Goal: Task Accomplishment & Management: Manage account settings

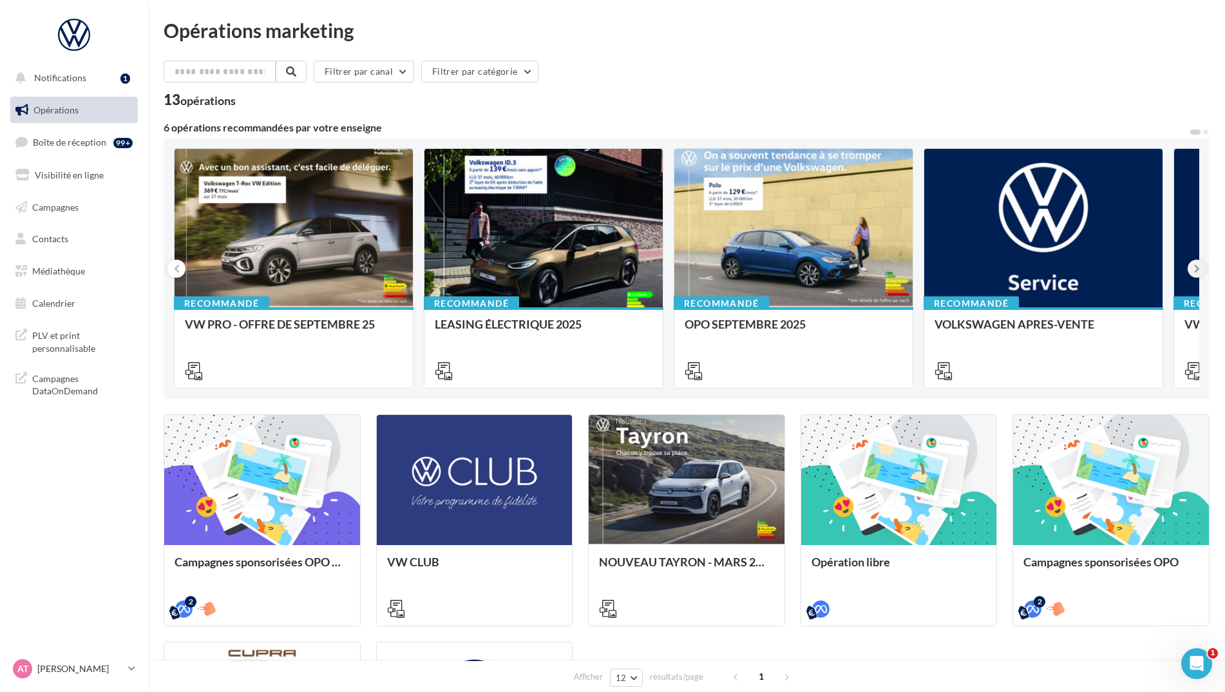
click at [1199, 271] on icon at bounding box center [1197, 268] width 6 height 13
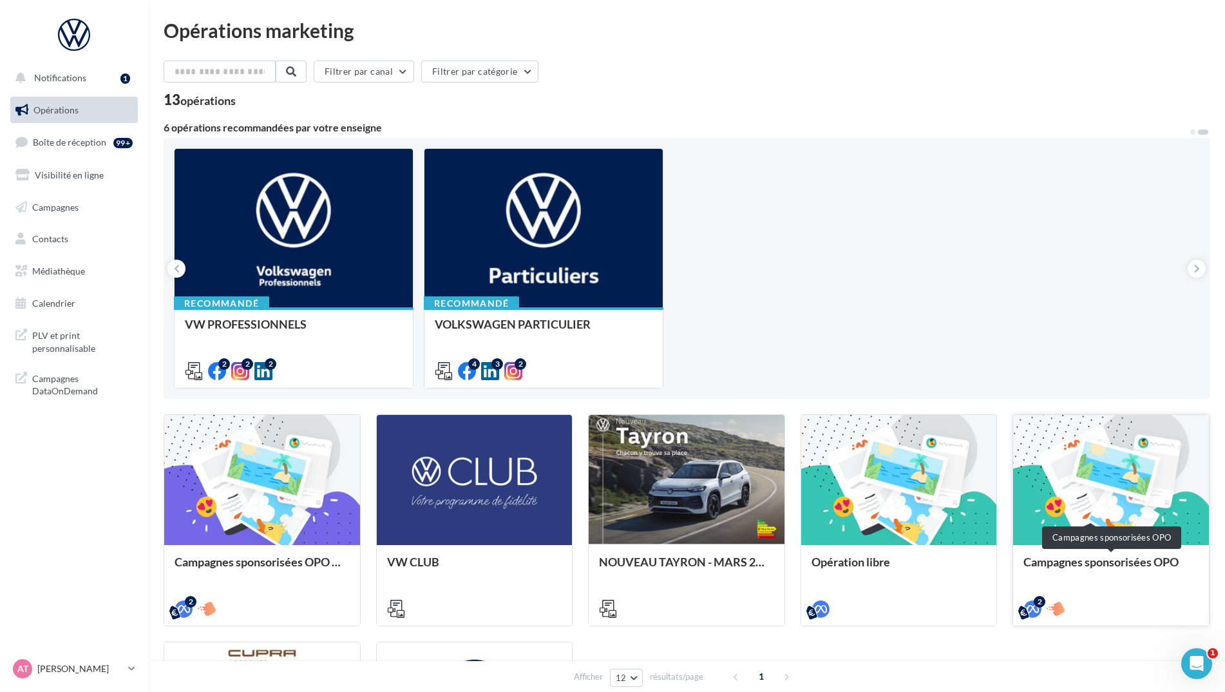
click at [1105, 561] on div "Campagnes sponsorisées OPO" at bounding box center [1111, 568] width 175 height 26
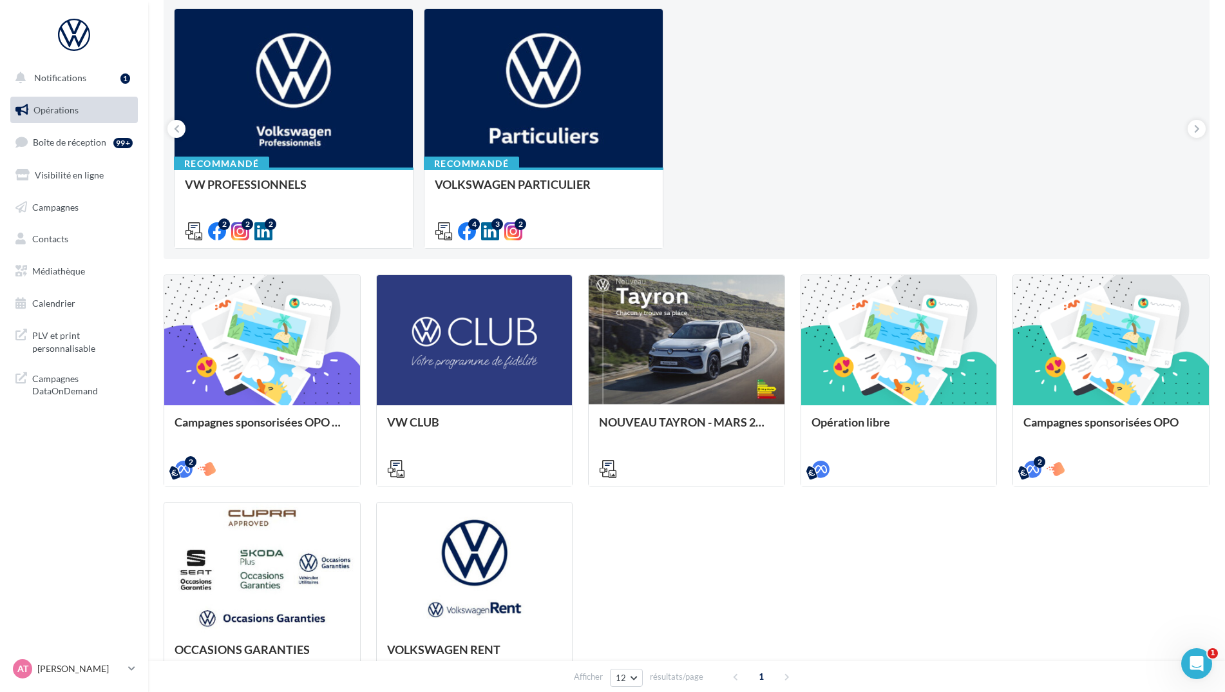
scroll to position [129, 0]
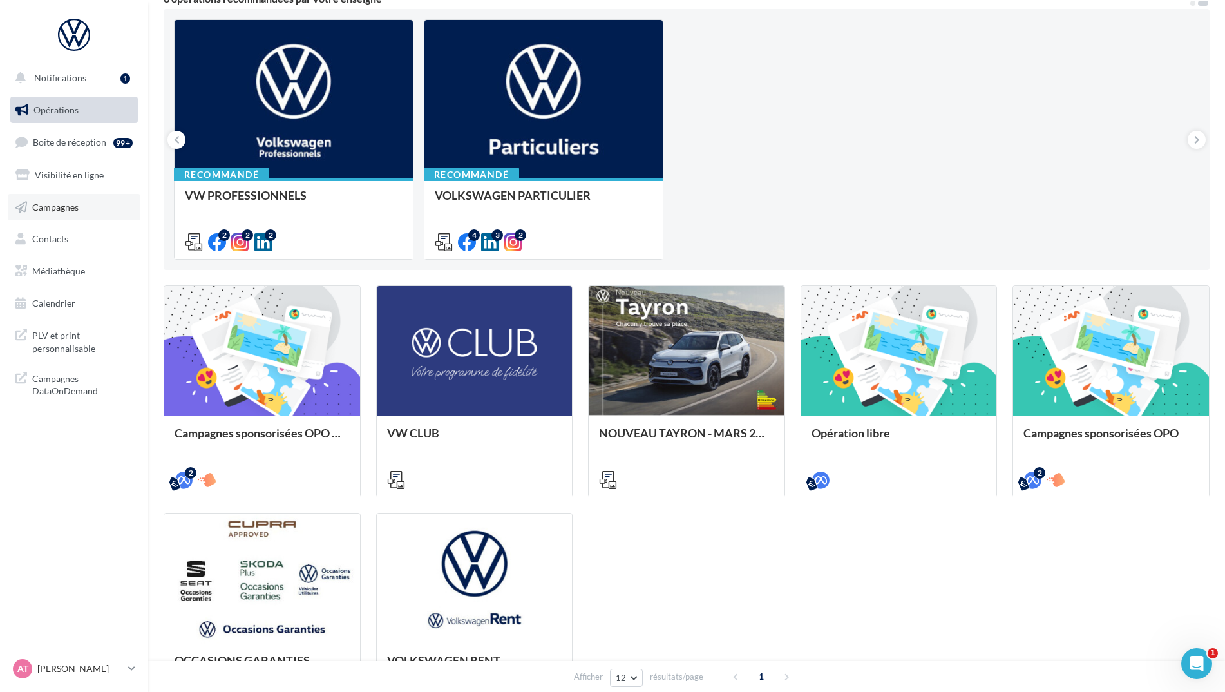
click at [70, 213] on link "Campagnes" at bounding box center [74, 207] width 133 height 27
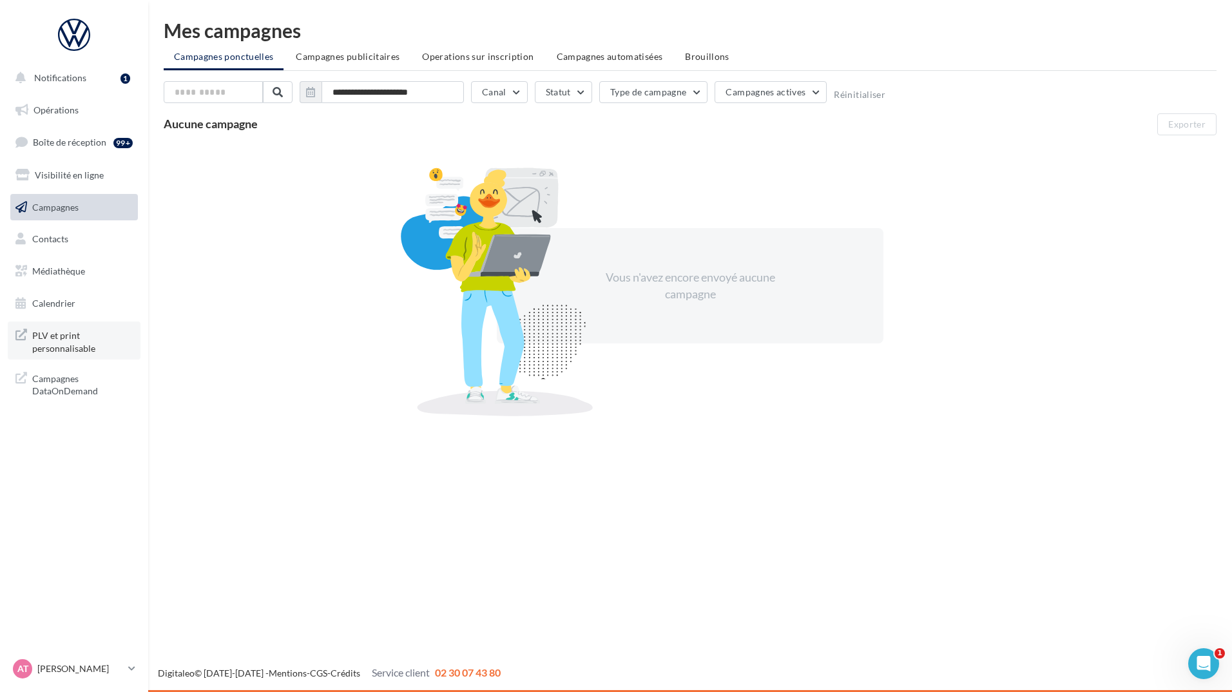
click at [65, 336] on span "PLV et print personnalisable" at bounding box center [82, 341] width 100 height 28
click at [62, 388] on span "Campagnes DataOnDemand" at bounding box center [82, 384] width 100 height 28
click at [86, 138] on span "Boîte de réception" at bounding box center [69, 142] width 73 height 11
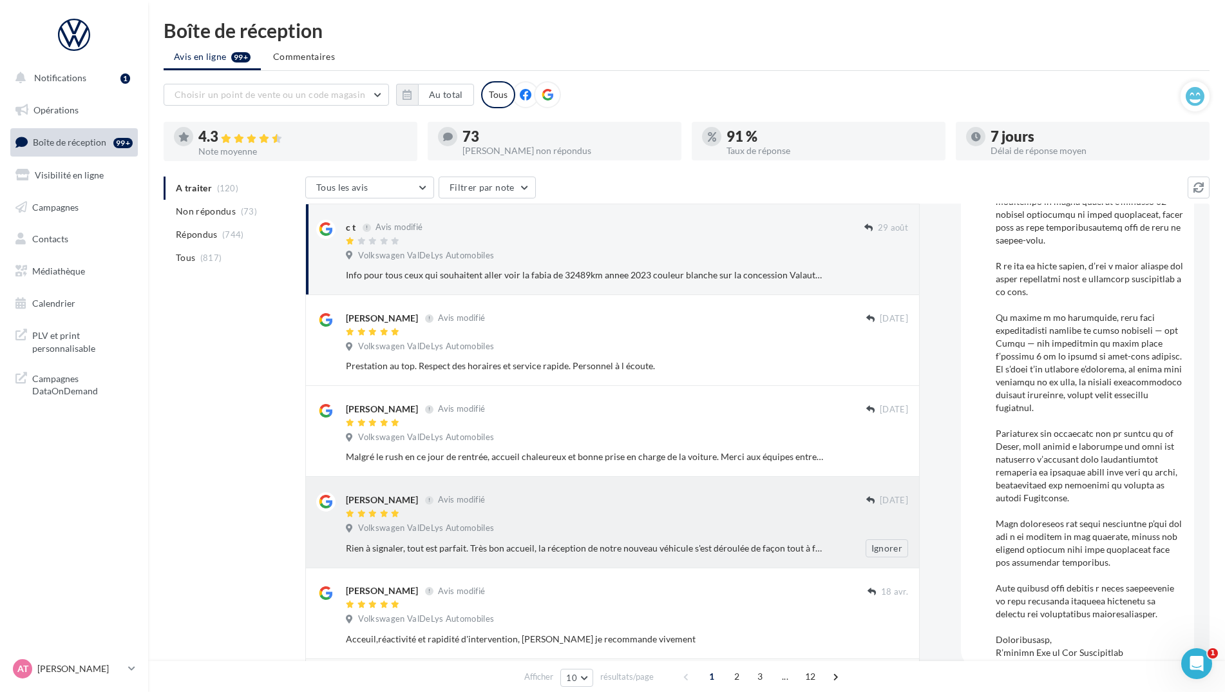
scroll to position [703, 0]
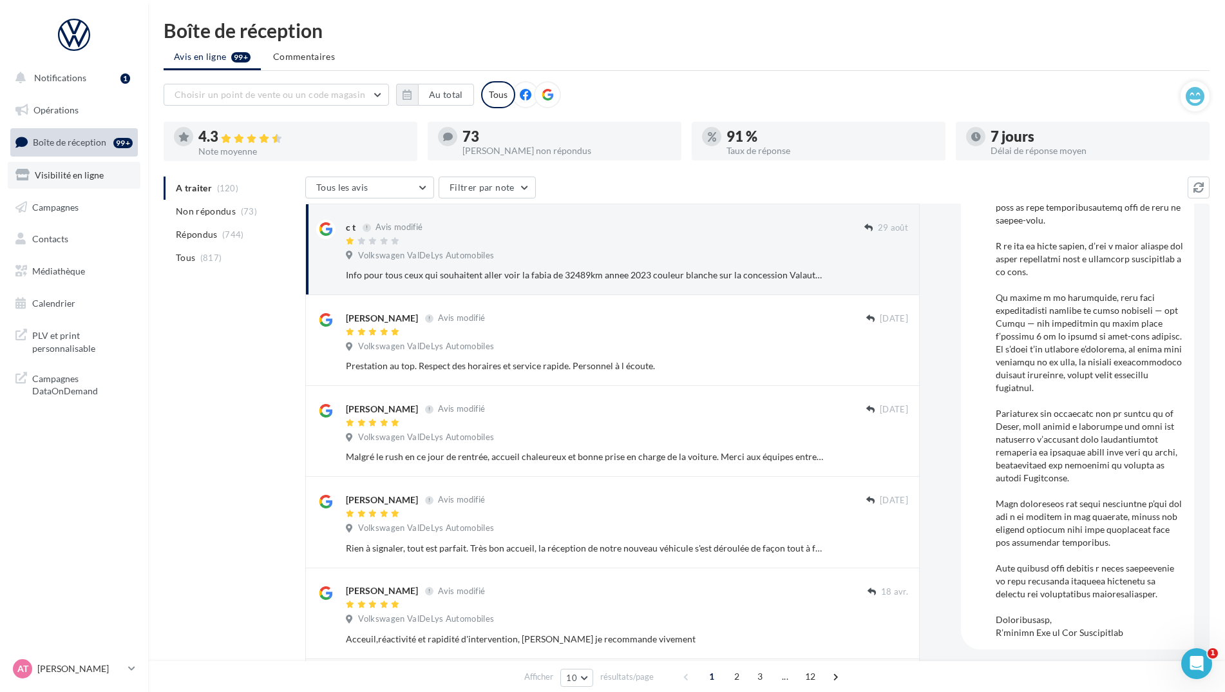
click at [91, 176] on span "Visibilité en ligne" at bounding box center [69, 174] width 69 height 11
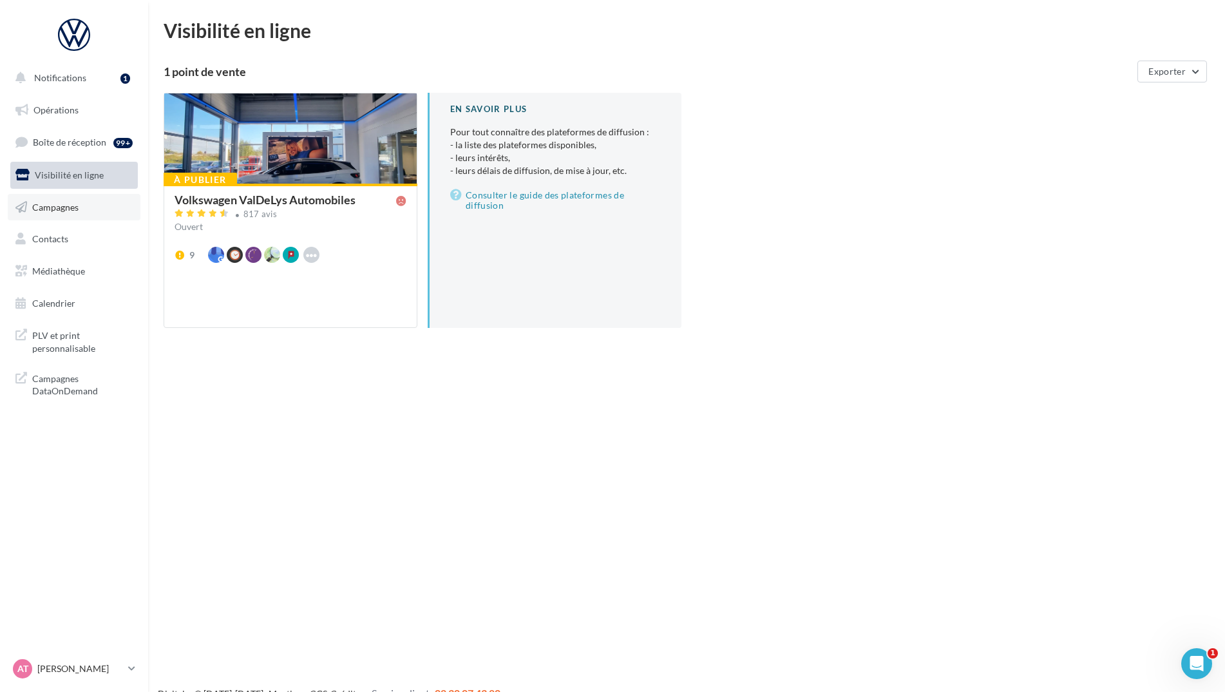
click at [61, 207] on span "Campagnes" at bounding box center [55, 206] width 46 height 11
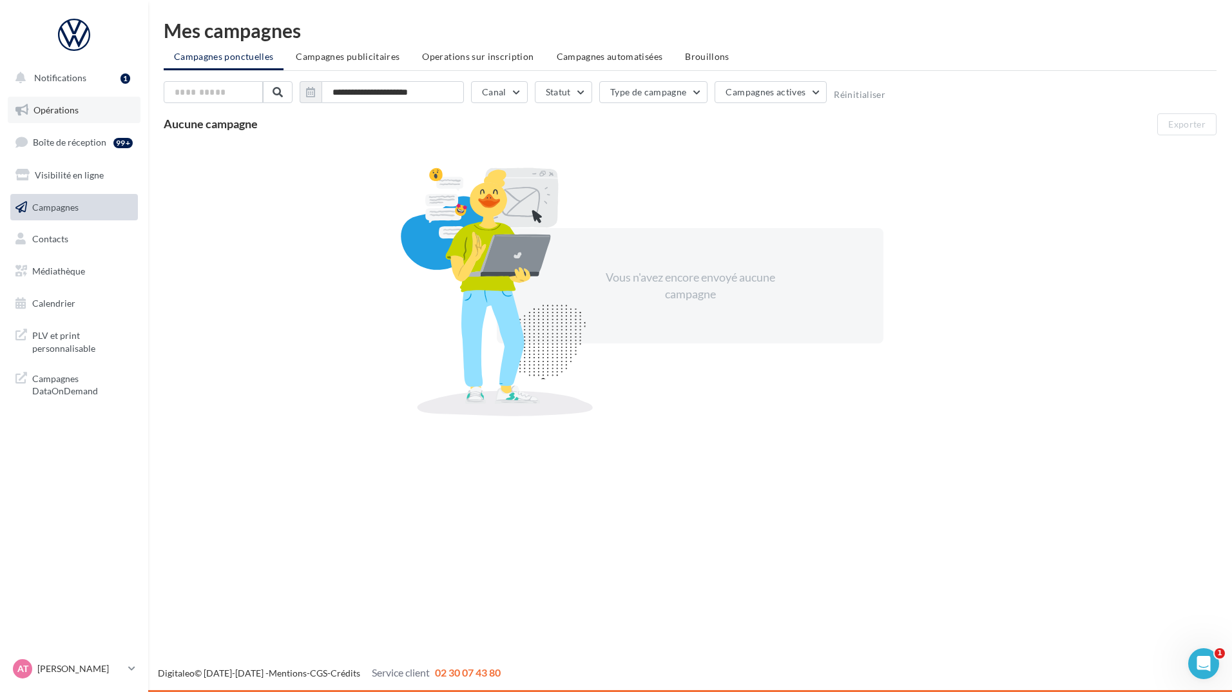
click at [59, 109] on span "Opérations" at bounding box center [55, 109] width 45 height 11
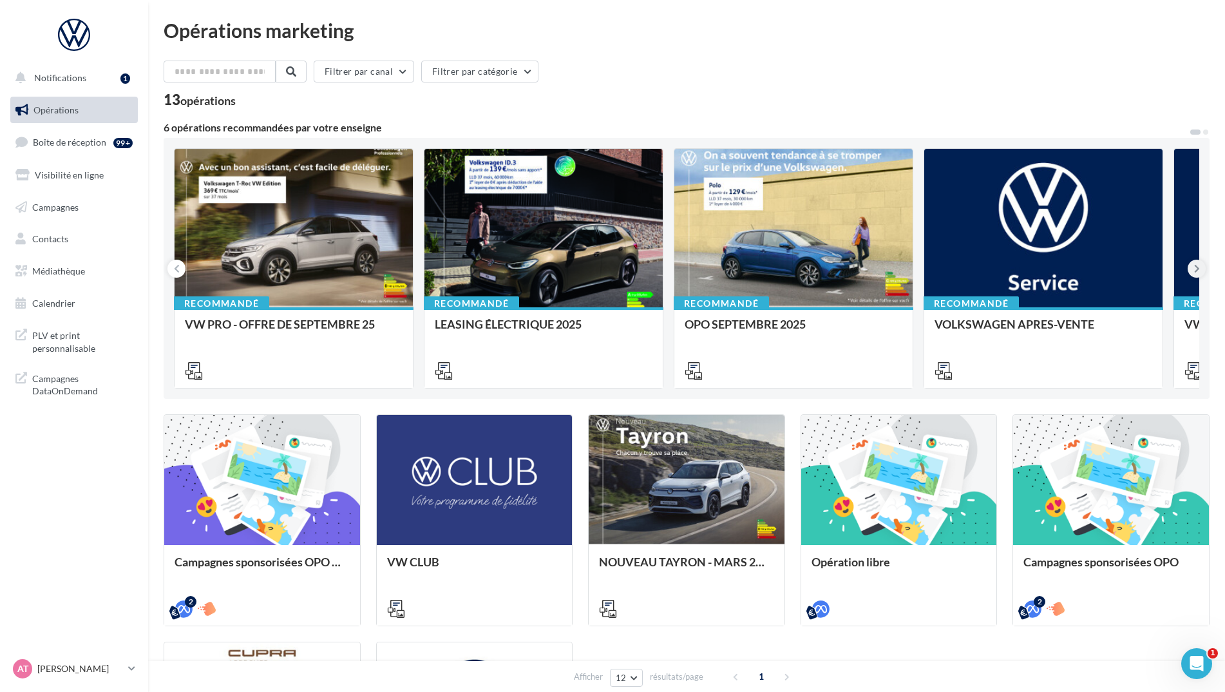
click at [1201, 269] on button at bounding box center [1197, 269] width 18 height 18
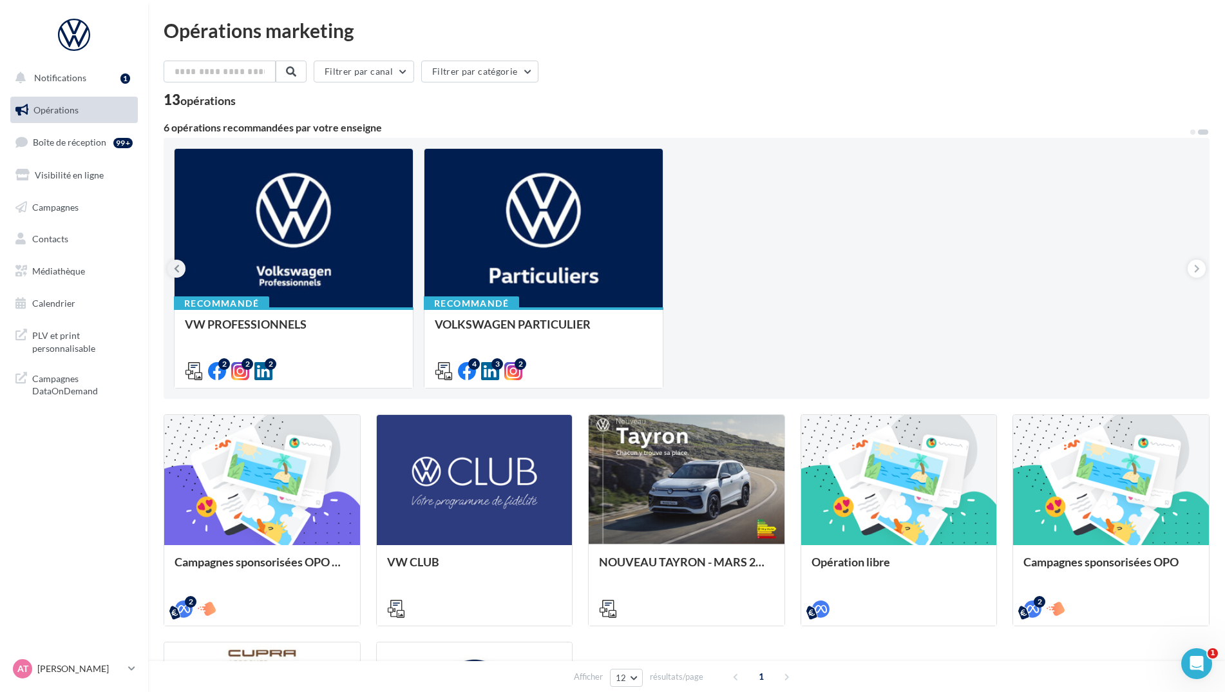
click at [175, 266] on icon at bounding box center [177, 268] width 6 height 13
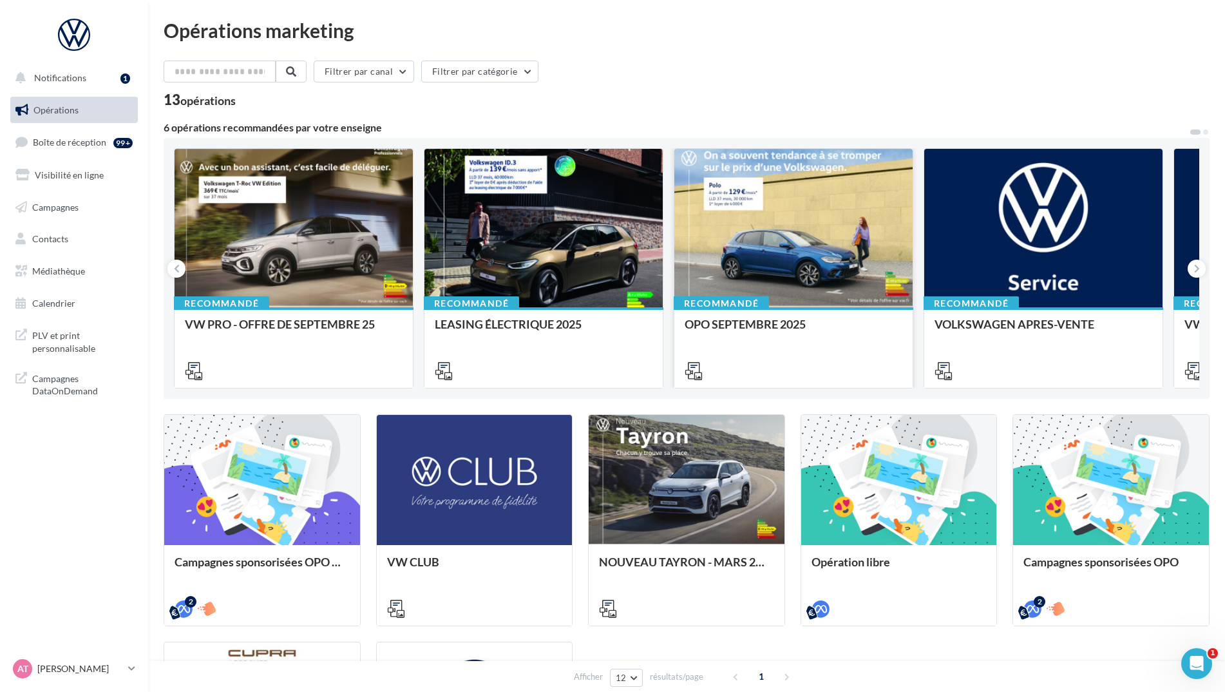
click at [787, 260] on div at bounding box center [793, 229] width 238 height 160
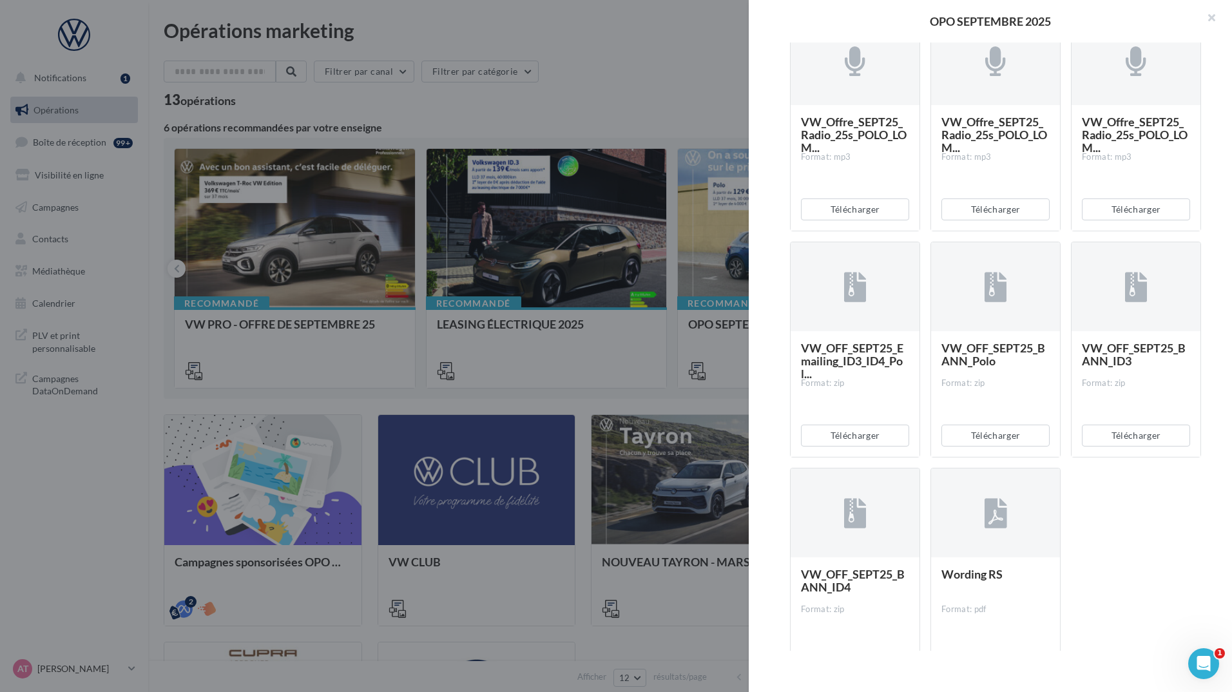
scroll to position [2566, 0]
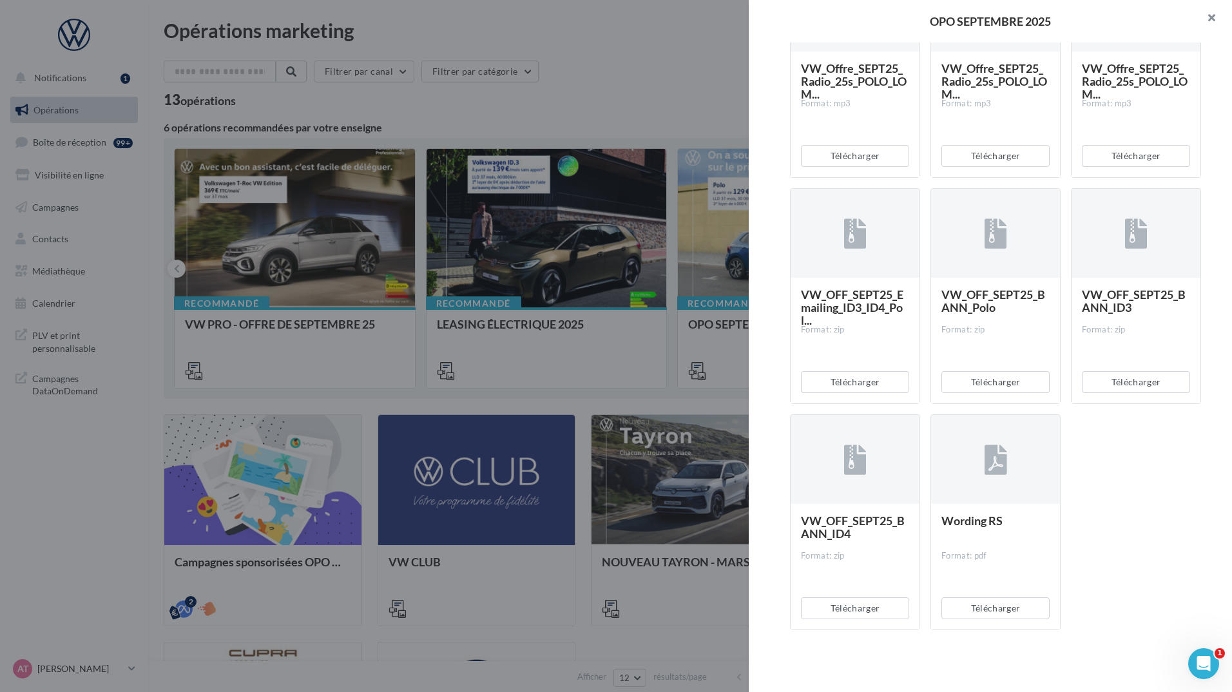
click at [1210, 17] on button "button" at bounding box center [1206, 19] width 52 height 39
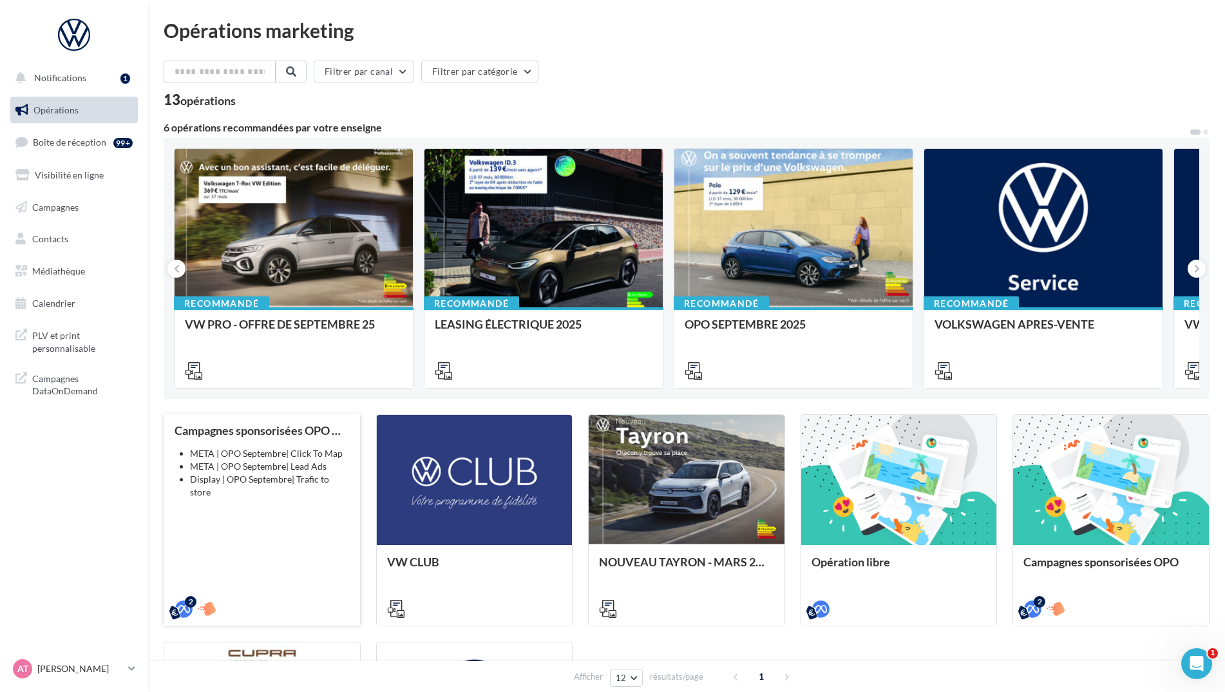
click at [307, 501] on div "Campagnes sponsorisées OPO Septembre META | OPO Septembre| Click To Map META | …" at bounding box center [262, 519] width 175 height 190
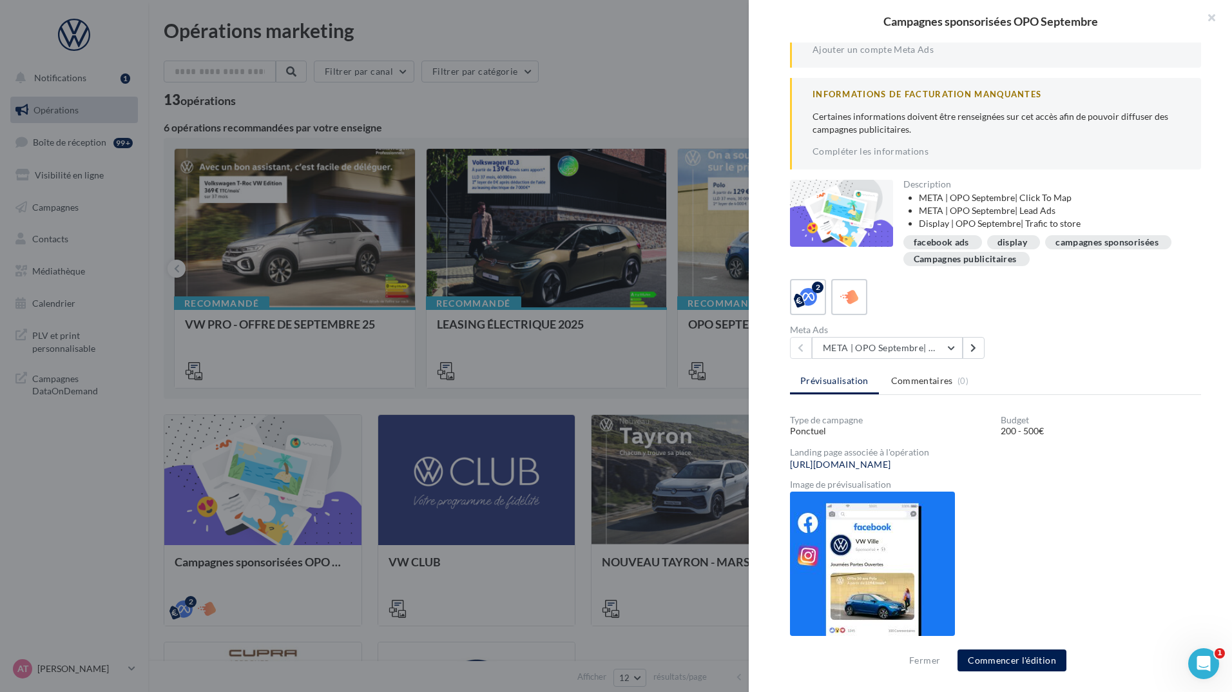
scroll to position [0, 0]
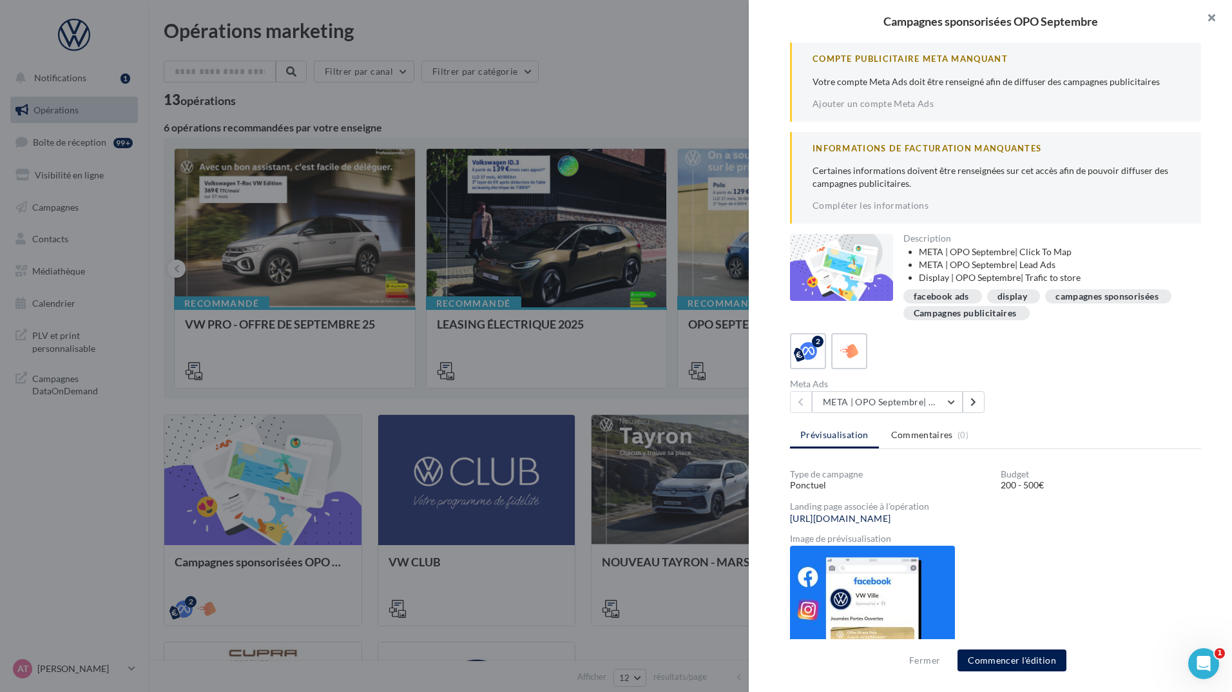
click at [1211, 21] on button "button" at bounding box center [1206, 19] width 52 height 39
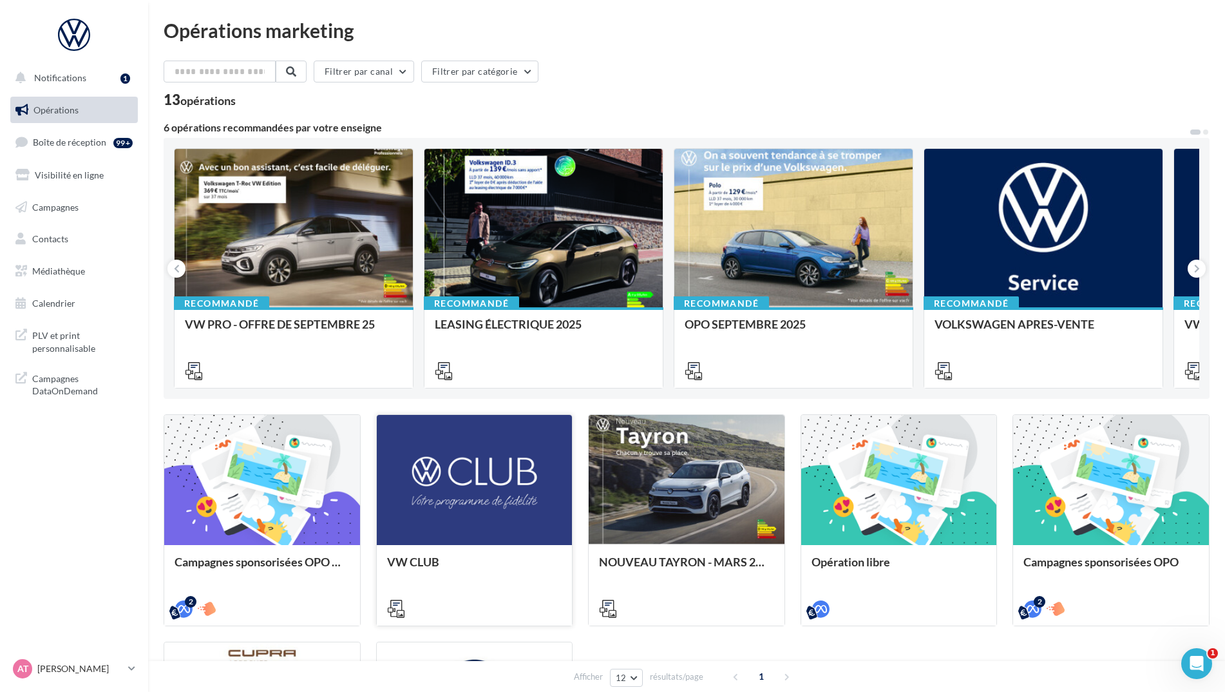
click at [499, 516] on div at bounding box center [475, 480] width 196 height 131
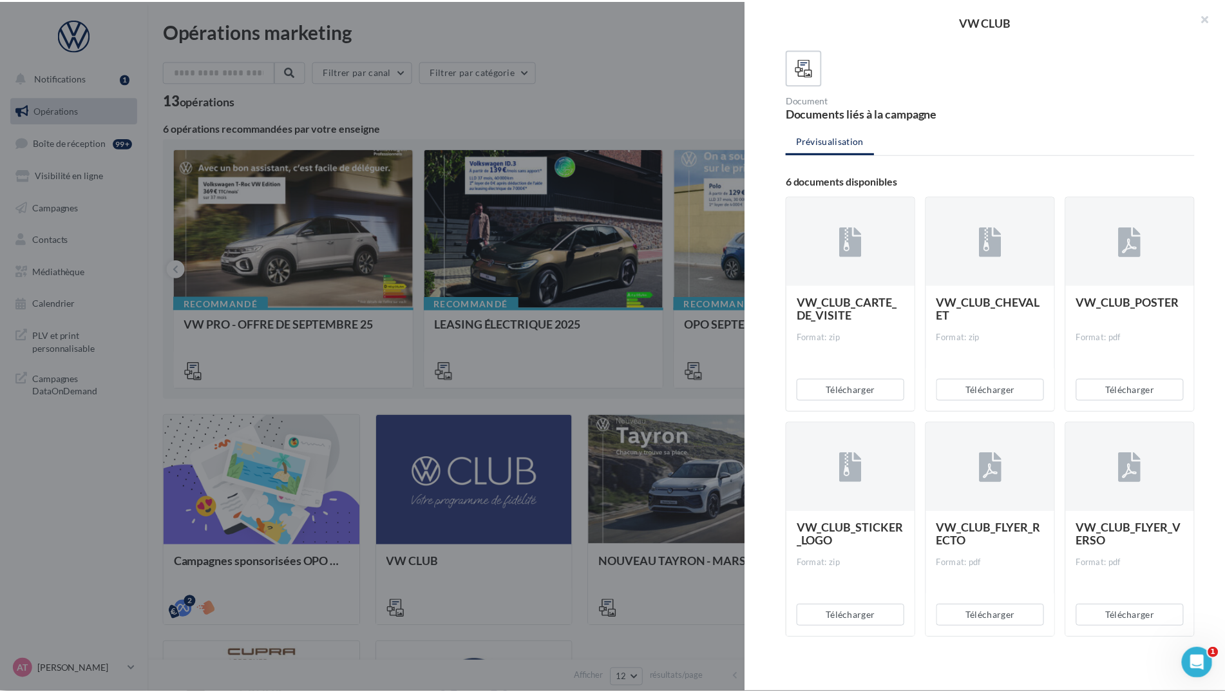
scroll to position [79, 0]
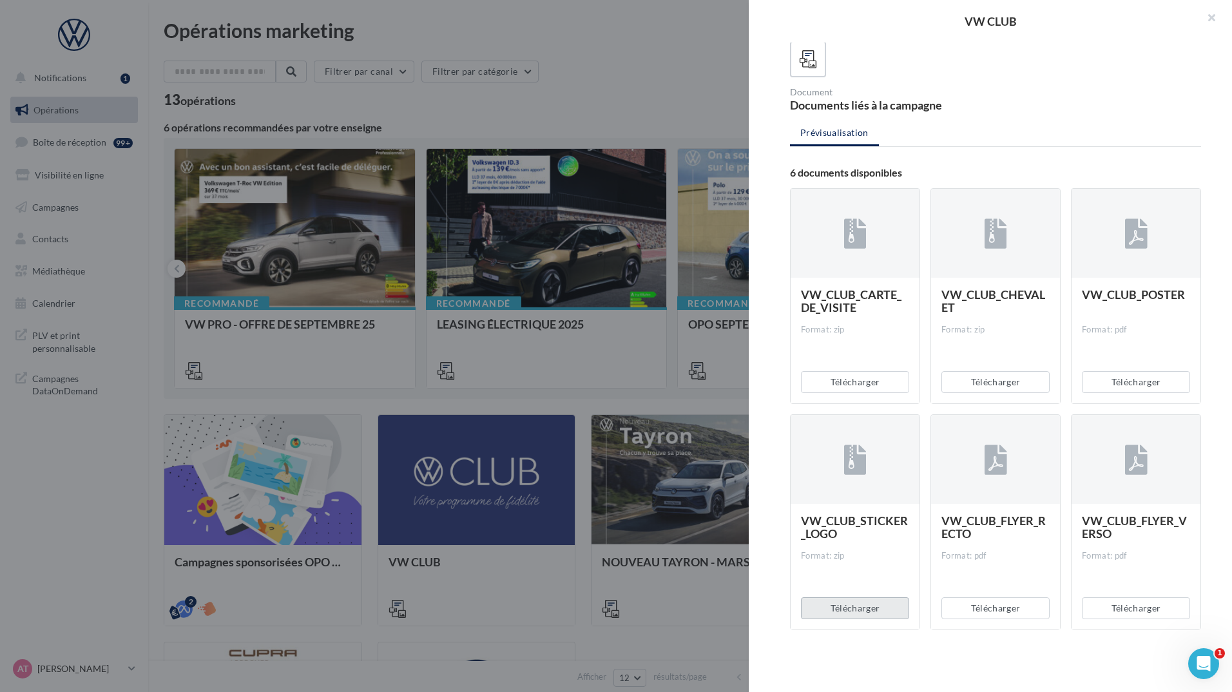
click at [879, 606] on button "Télécharger" at bounding box center [855, 608] width 108 height 22
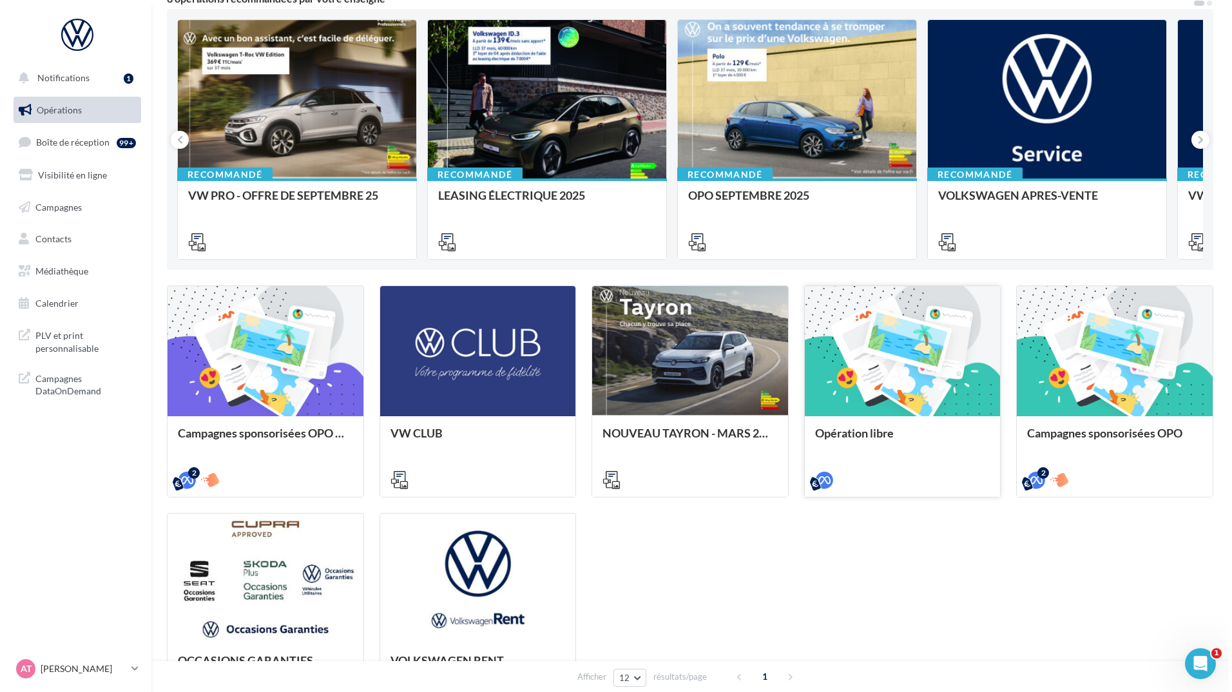
scroll to position [193, 0]
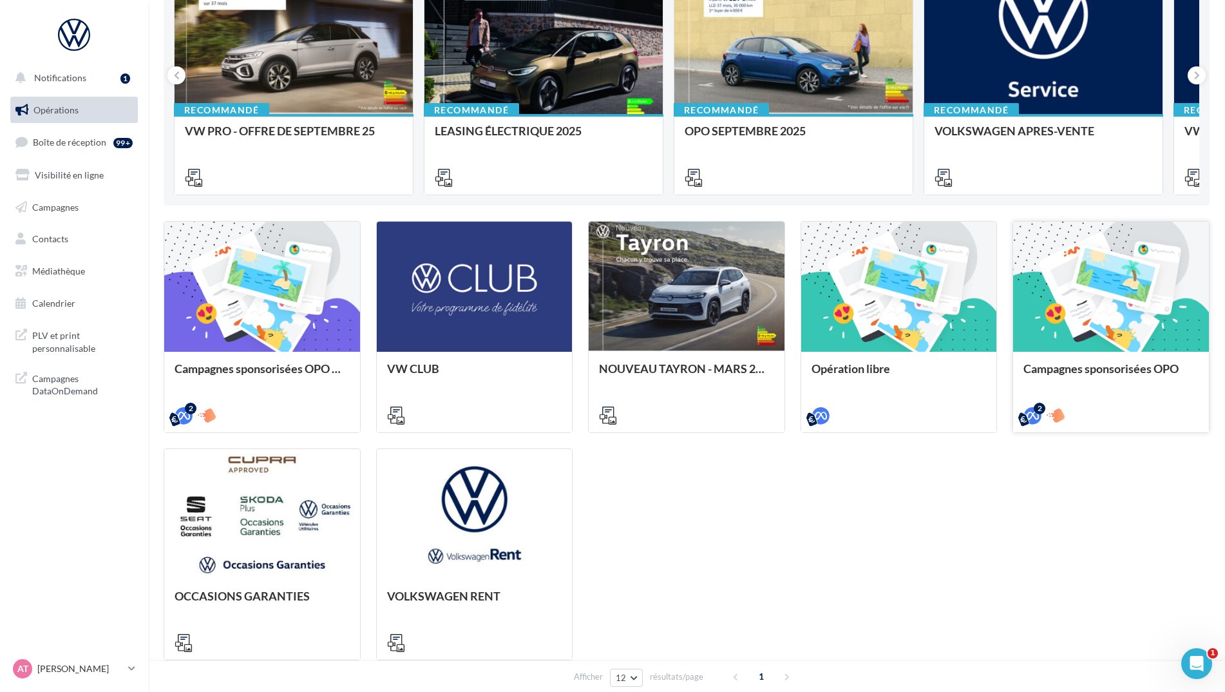
click at [1102, 318] on div at bounding box center [1111, 287] width 196 height 131
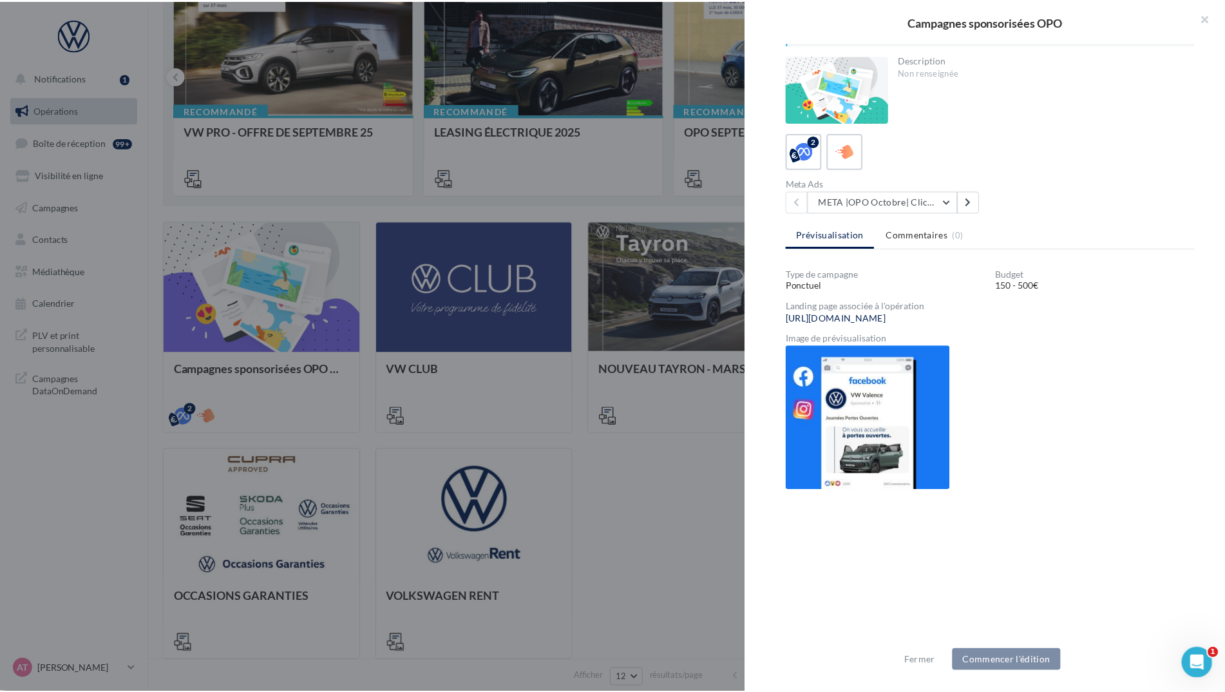
scroll to position [236, 0]
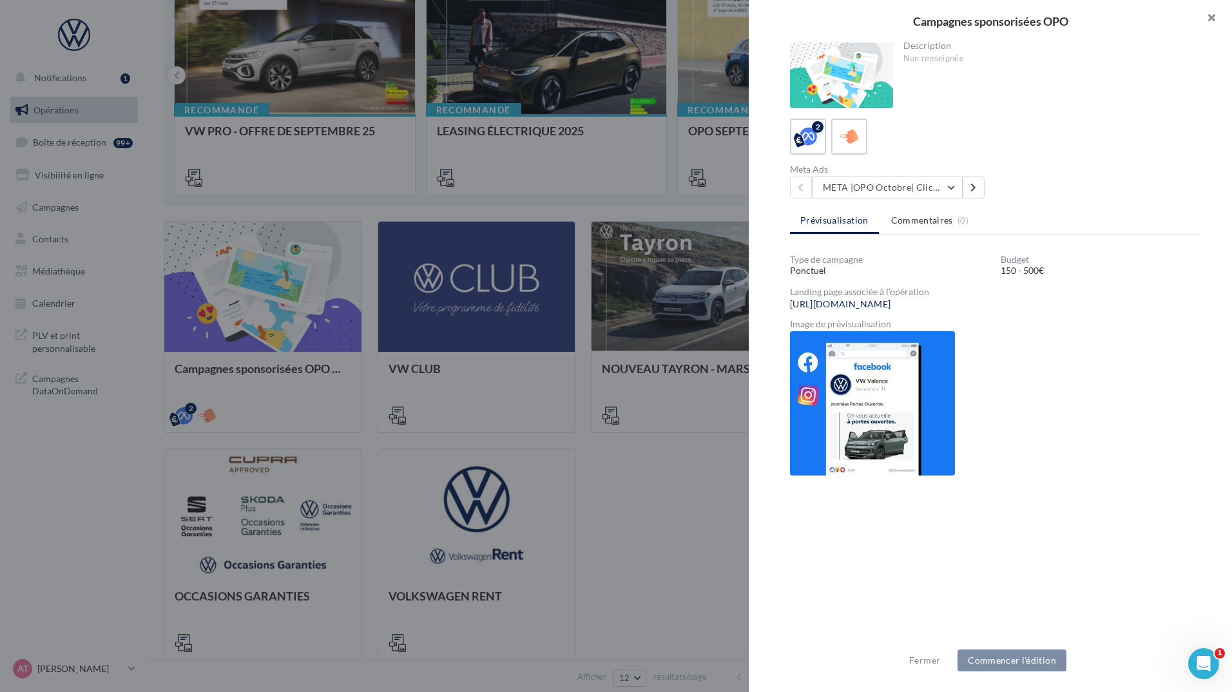
click at [1211, 21] on button "button" at bounding box center [1206, 19] width 52 height 39
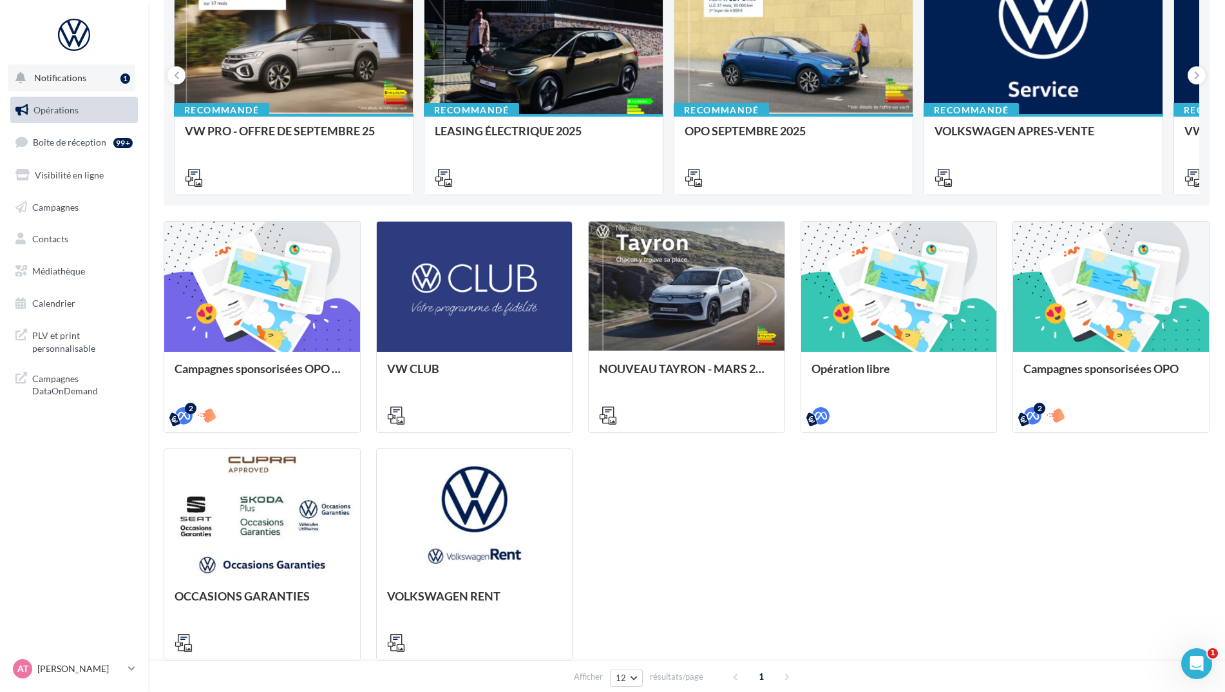
click at [82, 77] on span "Notifications" at bounding box center [60, 77] width 52 height 11
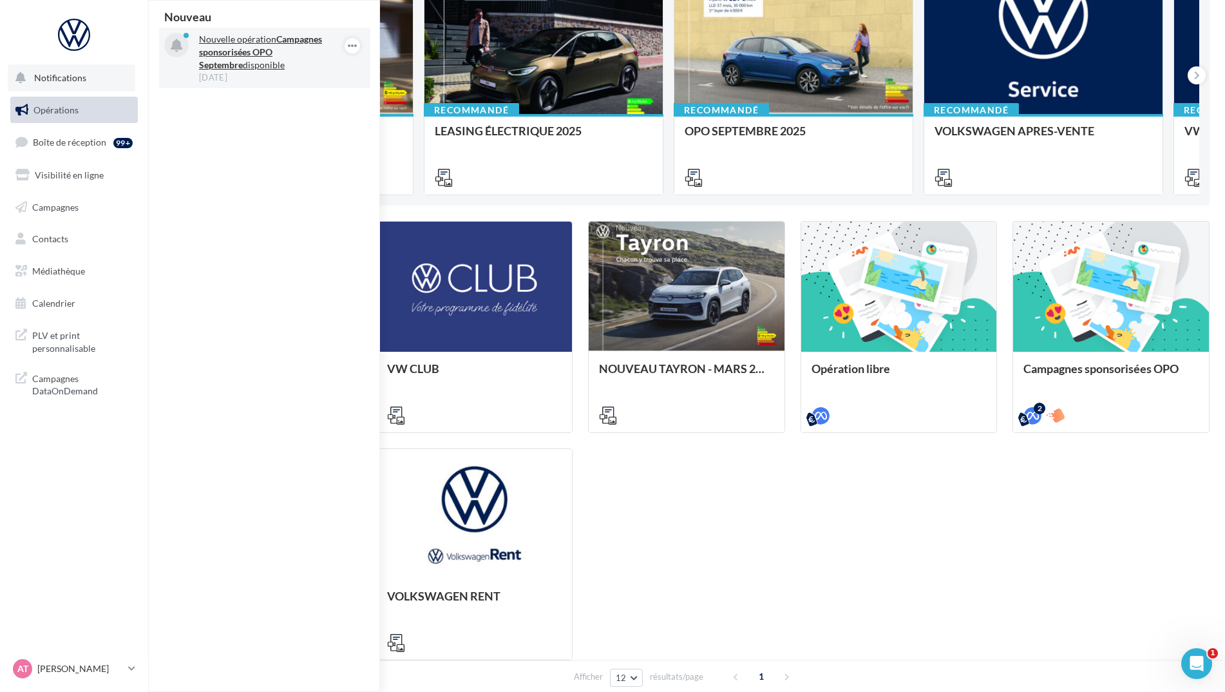
click at [258, 50] on strong "Campagnes sponsorisées OPO Septembre" at bounding box center [260, 51] width 123 height 37
click at [253, 47] on strong "Campagnes sponsorisées OPO Septembre" at bounding box center [260, 51] width 123 height 37
click at [349, 46] on icon "button" at bounding box center [352, 45] width 10 height 15
click at [300, 102] on button "Découvrir cette opération" at bounding box center [288, 101] width 146 height 30
click at [353, 49] on icon "button" at bounding box center [352, 45] width 10 height 15
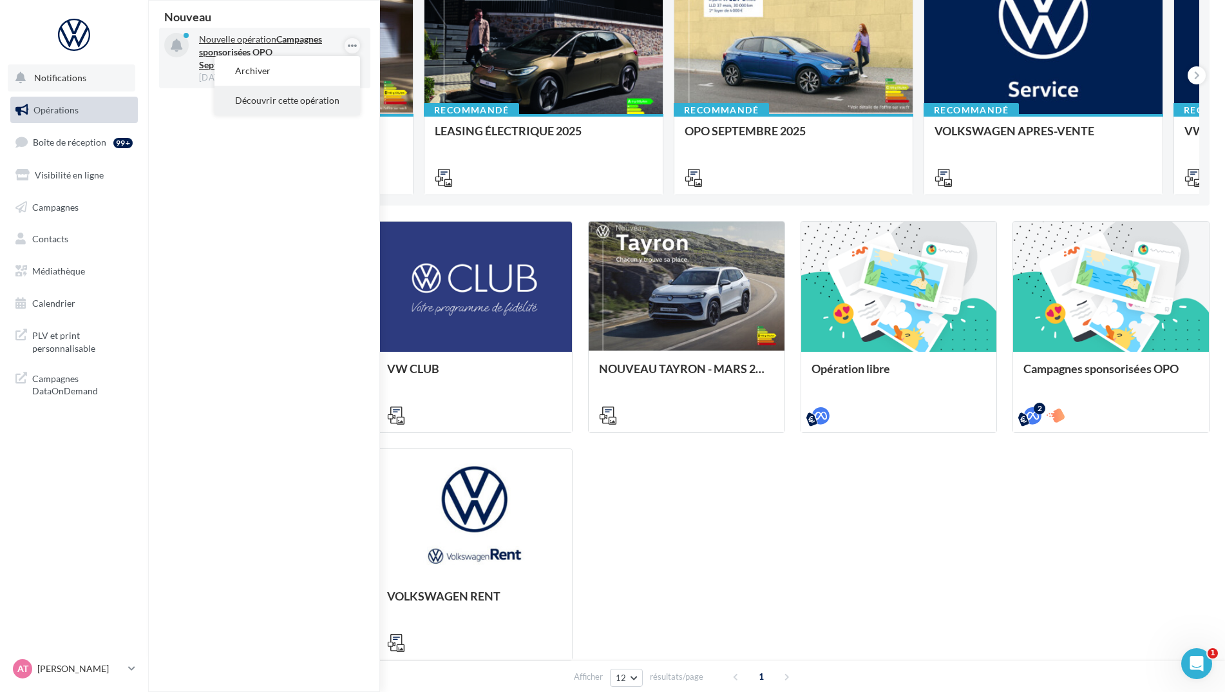
click at [282, 102] on button "Découvrir cette opération" at bounding box center [288, 101] width 146 height 30
click at [778, 507] on div "Campagnes sponsorisées OPO Septembre META | OPO Septembre| Click To Map META | …" at bounding box center [687, 440] width 1046 height 439
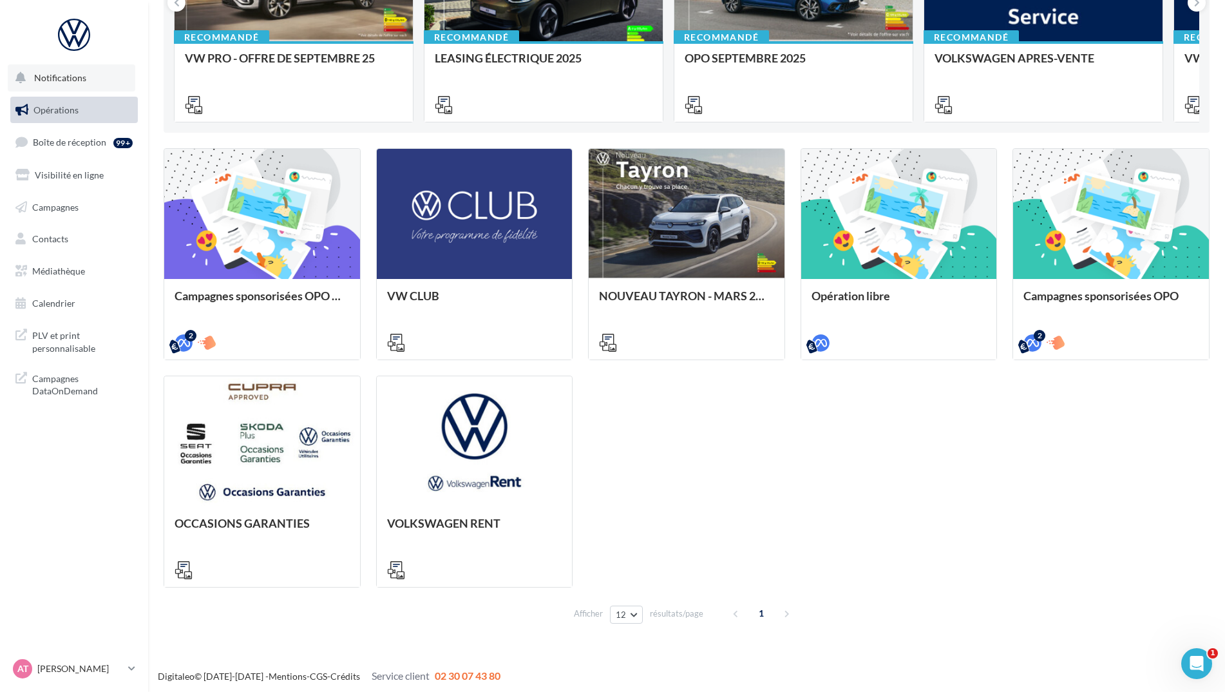
scroll to position [269, 0]
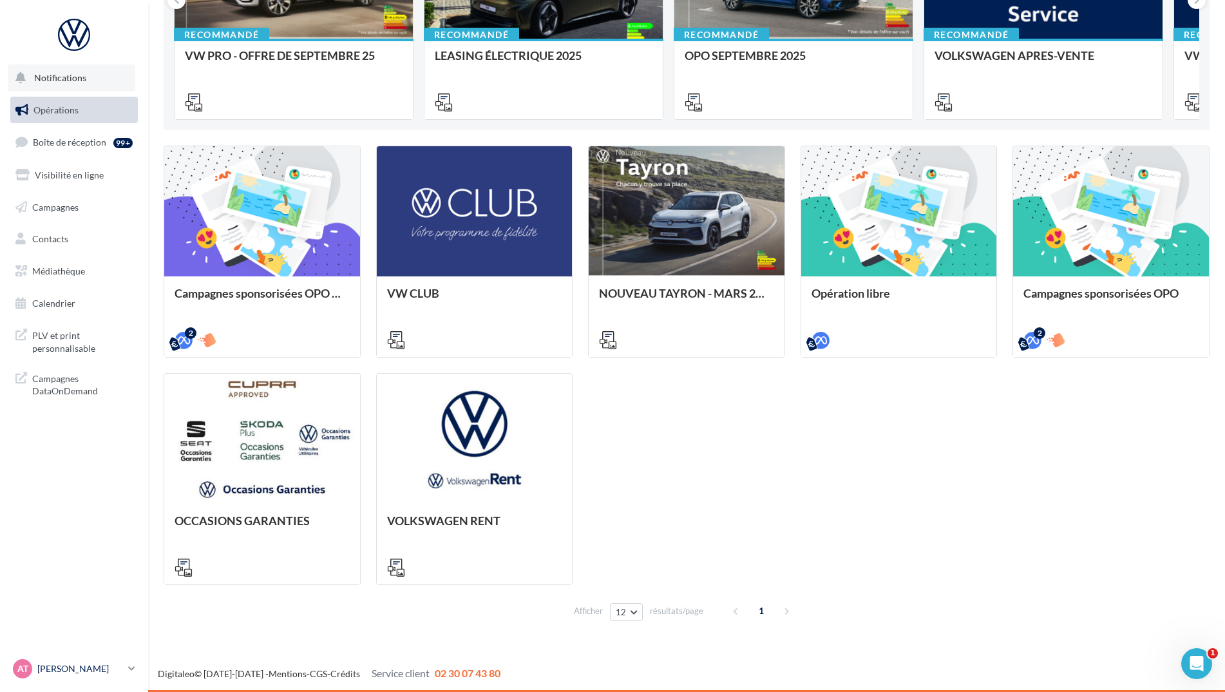
click at [131, 669] on icon at bounding box center [131, 668] width 7 height 11
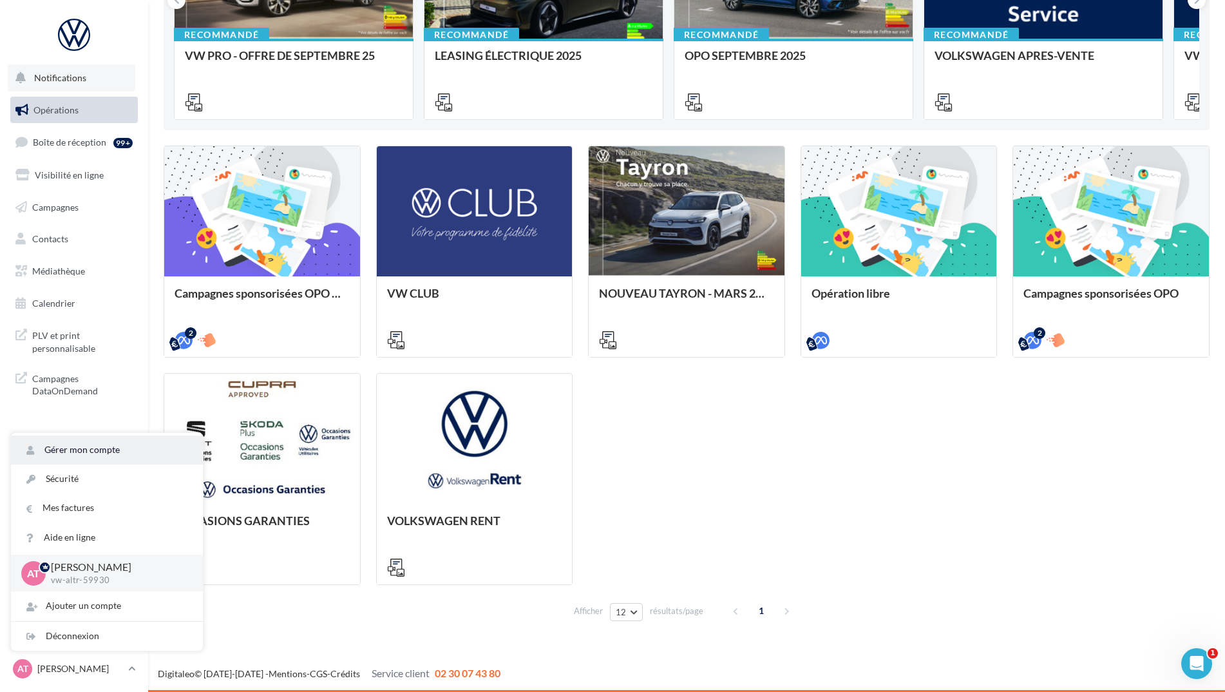
click at [112, 449] on link "Gérer mon compte" at bounding box center [107, 449] width 192 height 29
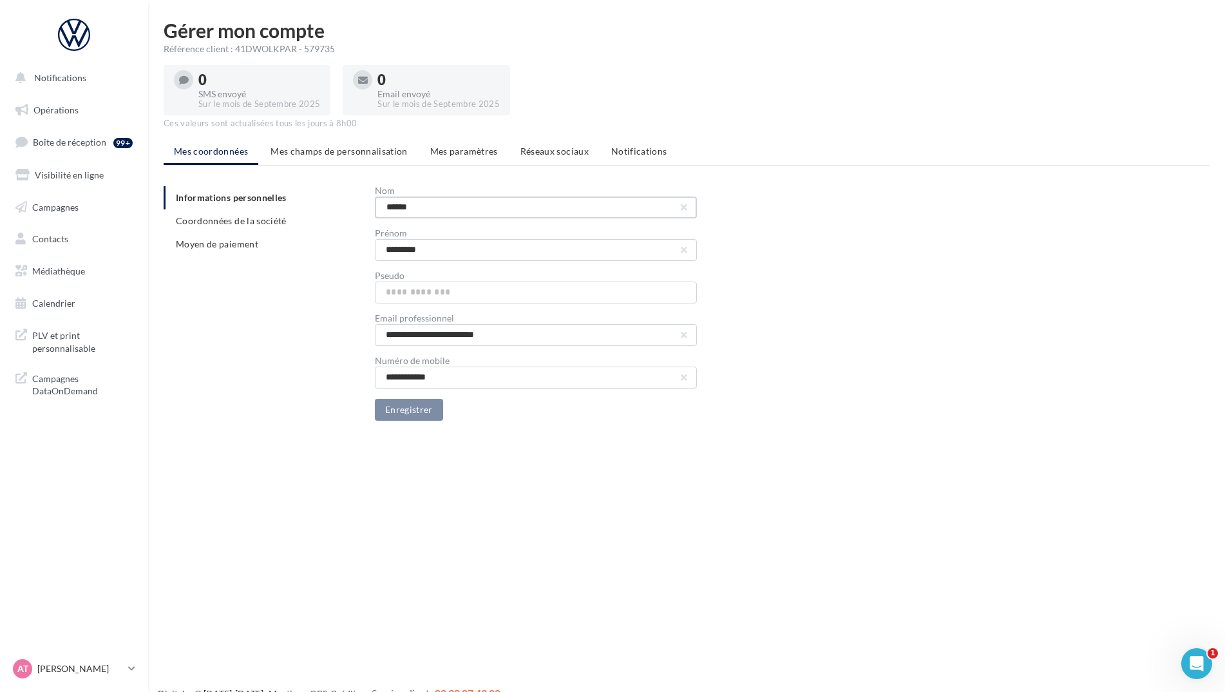
click at [495, 209] on input "******" at bounding box center [536, 207] width 322 height 22
type input "*"
type input "*******"
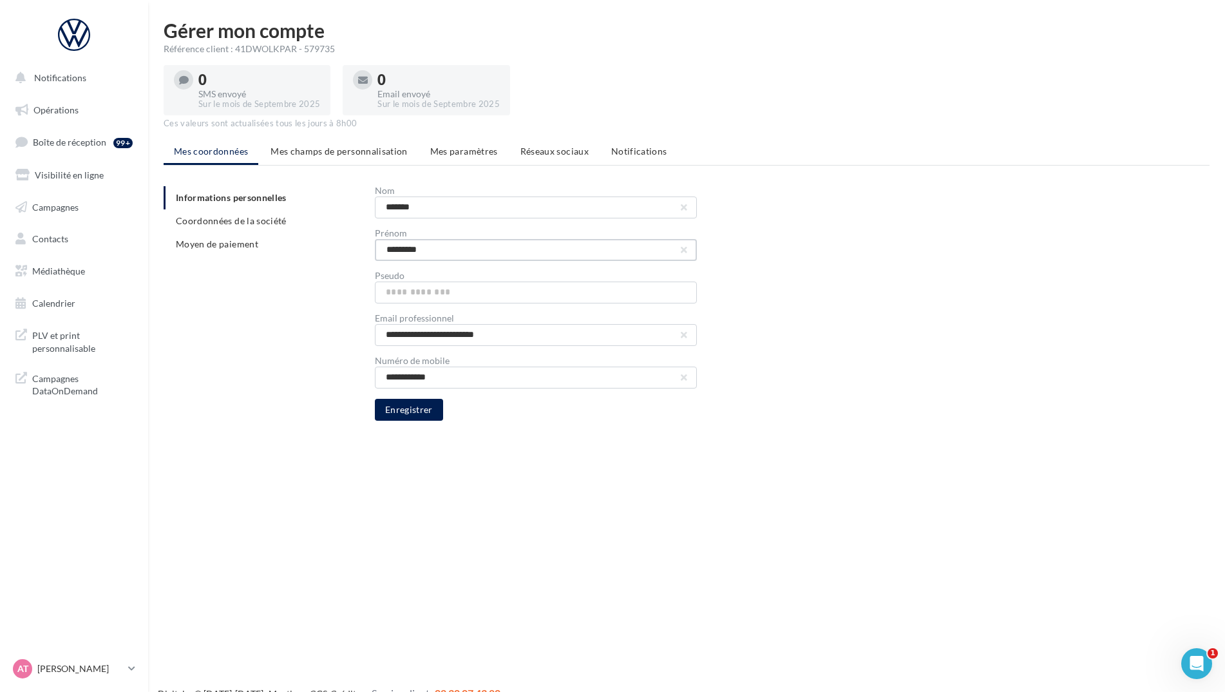
click at [500, 251] on input "*********" at bounding box center [536, 250] width 322 height 22
type input "*"
type input "********"
click at [538, 381] on input "**********" at bounding box center [536, 378] width 322 height 22
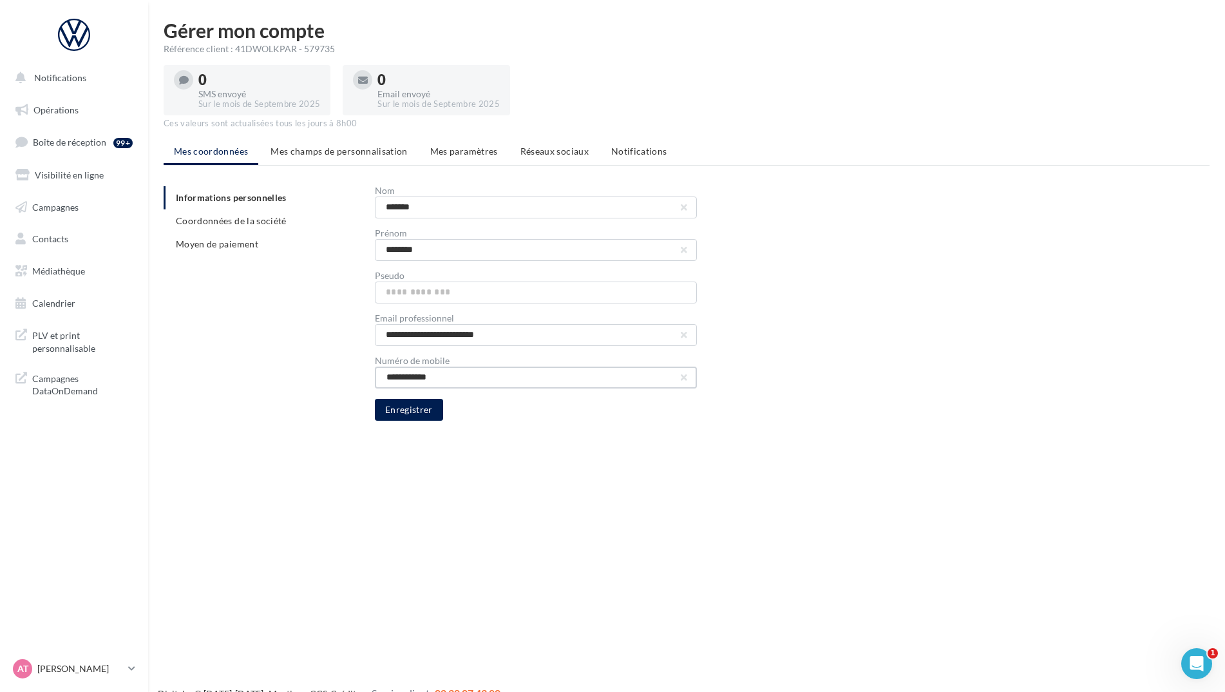
click at [538, 381] on input "**********" at bounding box center [536, 378] width 322 height 22
type input "*"
type input "**********"
click at [425, 411] on button "Enregistrer" at bounding box center [409, 410] width 68 height 22
